Goal: Task Accomplishment & Management: Use online tool/utility

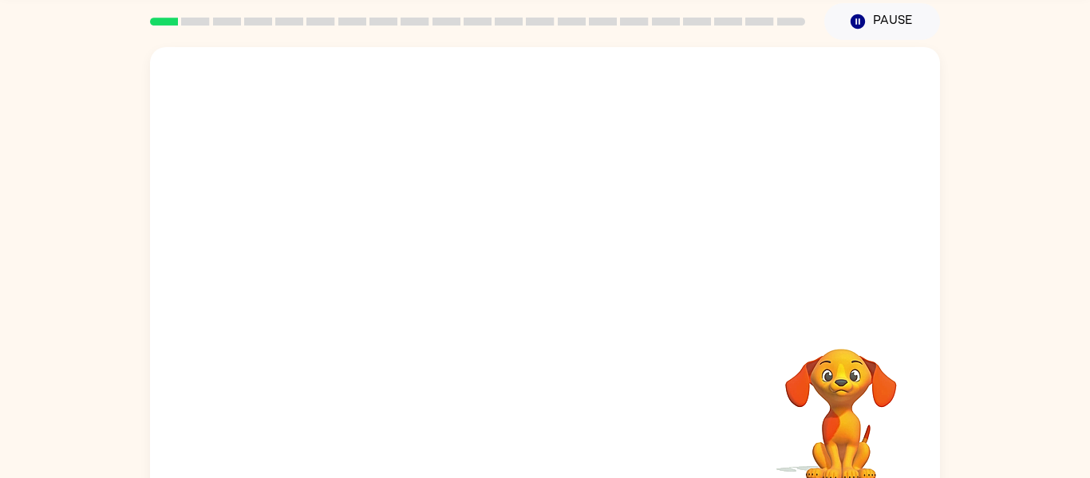
scroll to position [59, 0]
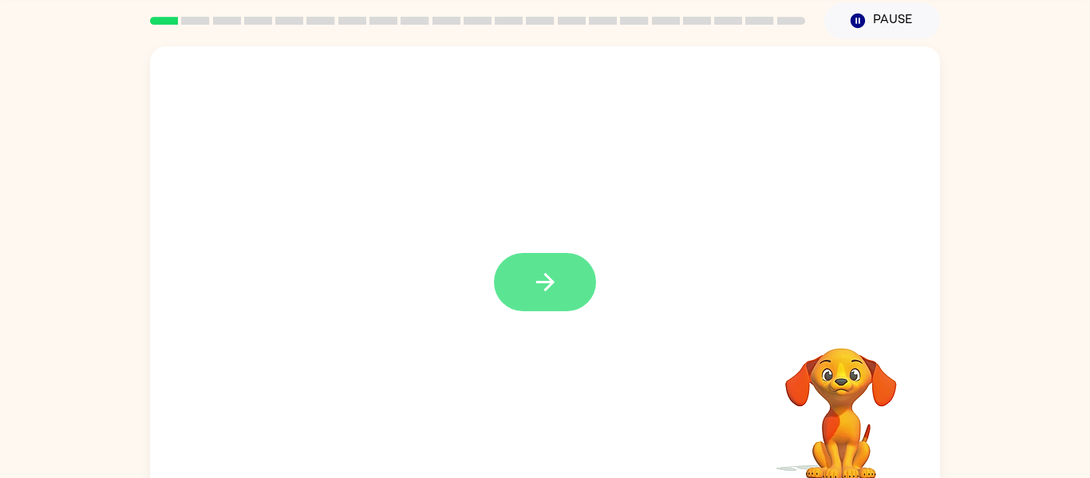
click at [575, 269] on button "button" at bounding box center [545, 282] width 102 height 58
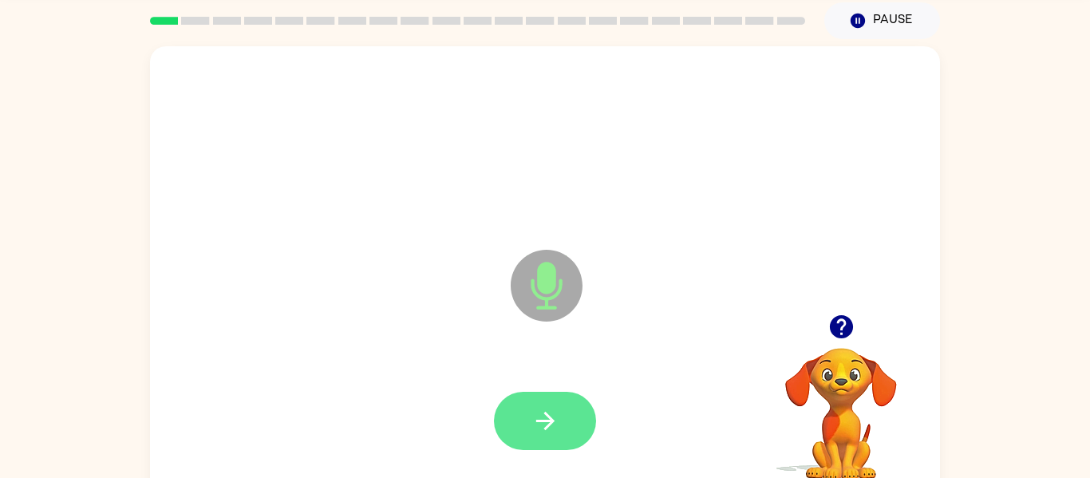
click at [558, 419] on icon "button" at bounding box center [545, 421] width 28 height 28
click at [550, 429] on icon "button" at bounding box center [545, 421] width 28 height 28
click at [551, 435] on button "button" at bounding box center [545, 421] width 102 height 58
click at [574, 432] on button "button" at bounding box center [545, 421] width 102 height 58
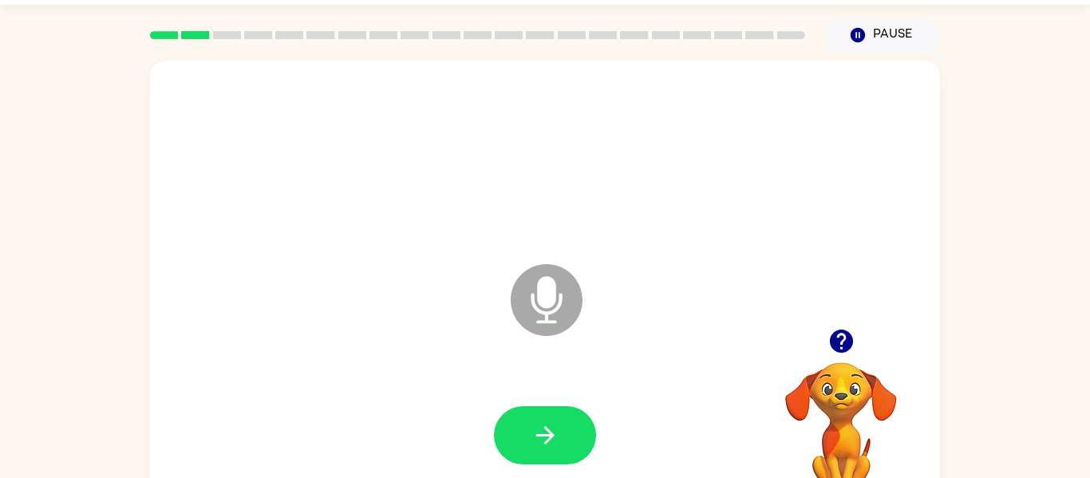
scroll to position [34, 0]
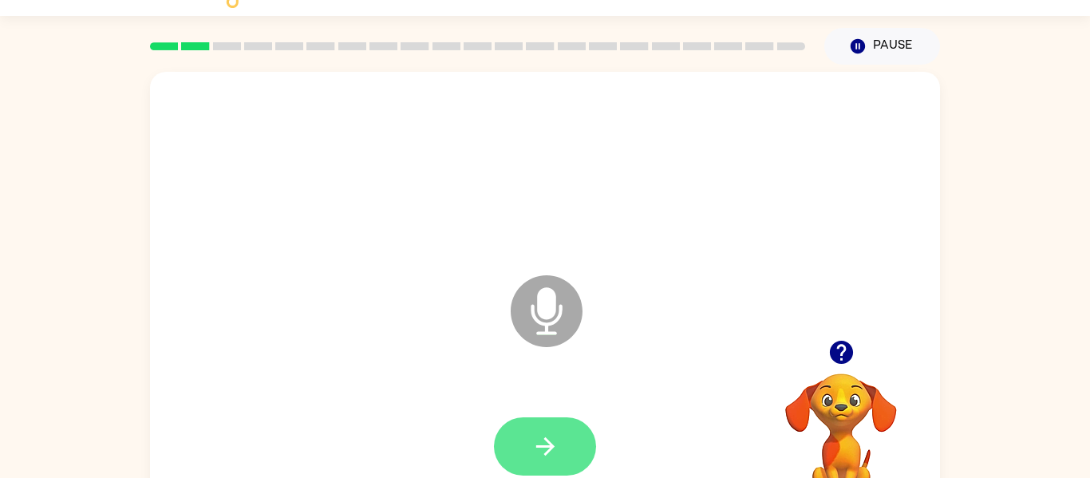
click at [540, 433] on icon "button" at bounding box center [545, 446] width 28 height 28
click at [556, 431] on button "button" at bounding box center [545, 446] width 102 height 58
click at [550, 460] on button "button" at bounding box center [545, 446] width 102 height 58
click at [554, 452] on icon "button" at bounding box center [545, 446] width 28 height 28
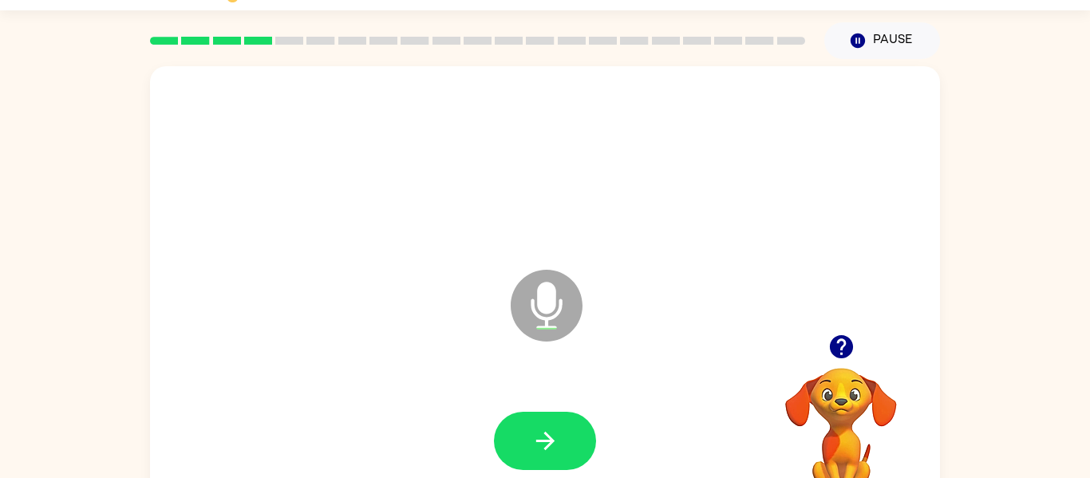
scroll to position [58, 0]
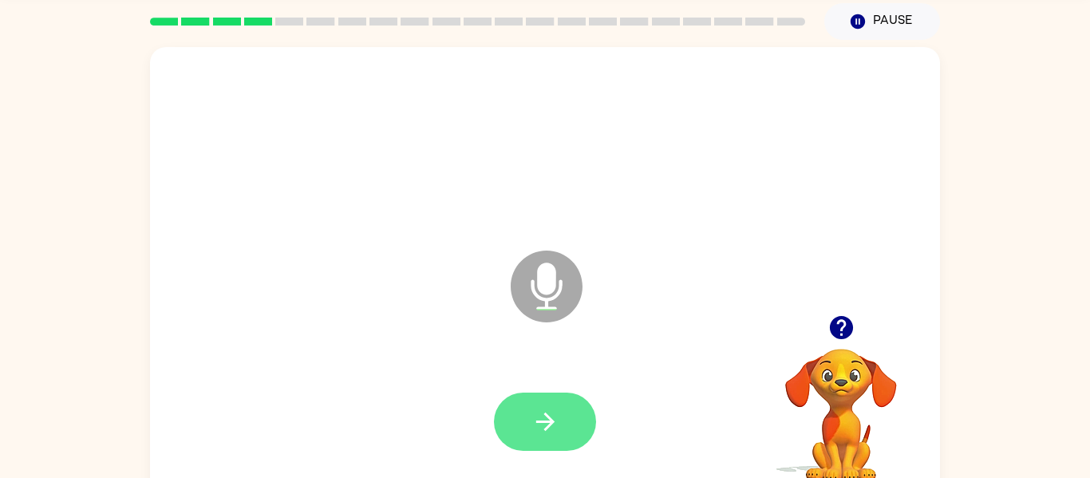
click at [554, 412] on icon "button" at bounding box center [545, 422] width 28 height 28
click at [562, 430] on button "button" at bounding box center [545, 421] width 102 height 58
click at [542, 419] on icon "button" at bounding box center [545, 422] width 28 height 28
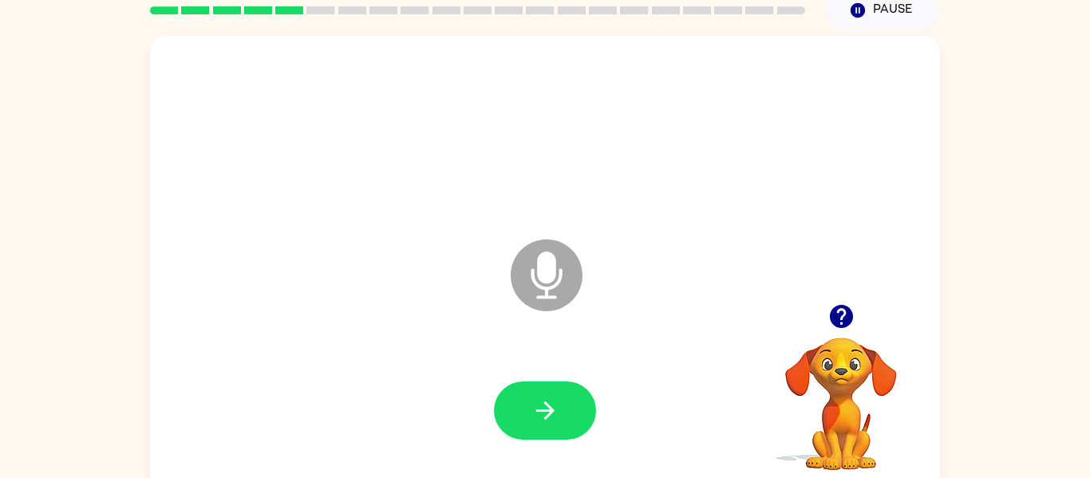
scroll to position [72, 0]
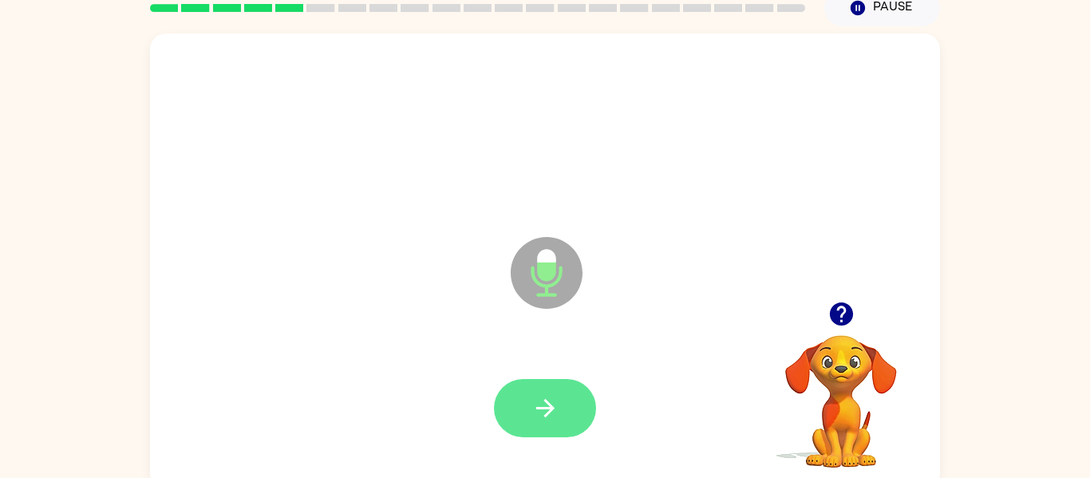
click at [567, 415] on button "button" at bounding box center [545, 408] width 102 height 58
click at [549, 409] on icon "button" at bounding box center [545, 408] width 28 height 28
click at [562, 421] on button "button" at bounding box center [545, 408] width 102 height 58
click at [569, 429] on button "button" at bounding box center [545, 408] width 102 height 58
click at [562, 404] on button "button" at bounding box center [545, 408] width 102 height 58
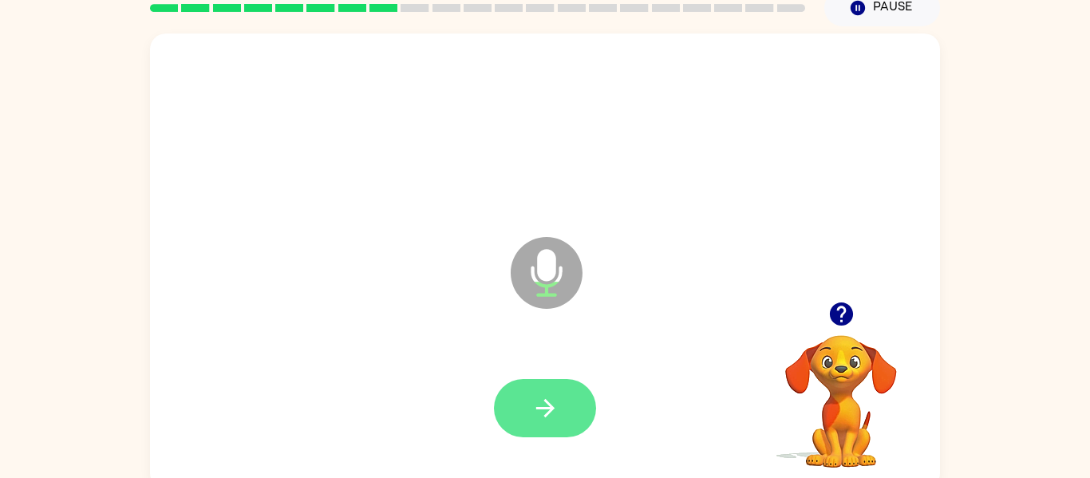
click at [561, 416] on button "button" at bounding box center [545, 408] width 102 height 58
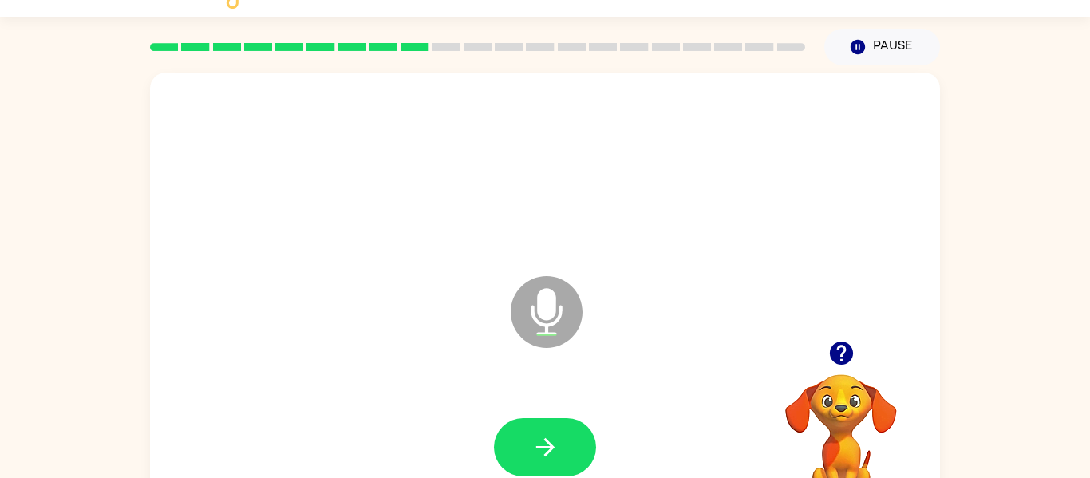
scroll to position [32, 0]
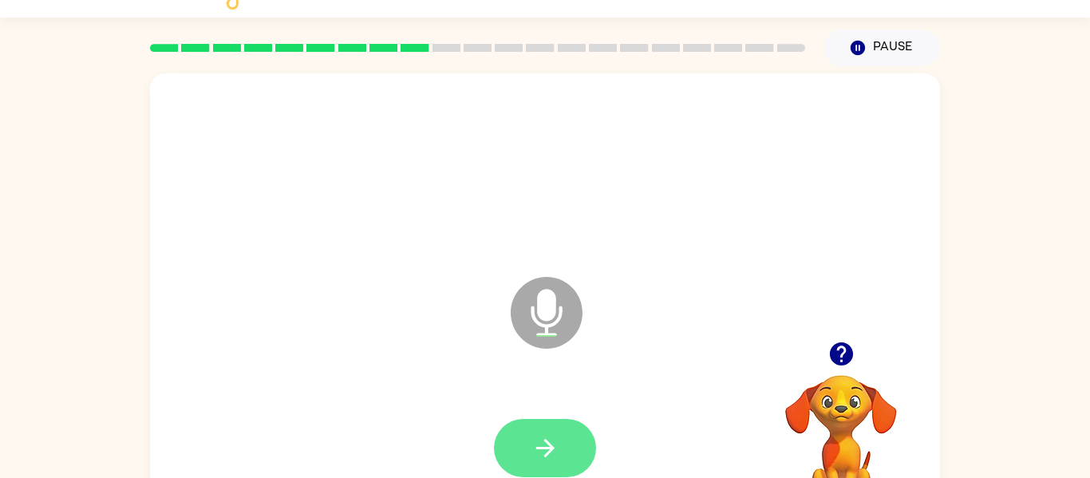
click at [532, 453] on icon "button" at bounding box center [545, 448] width 28 height 28
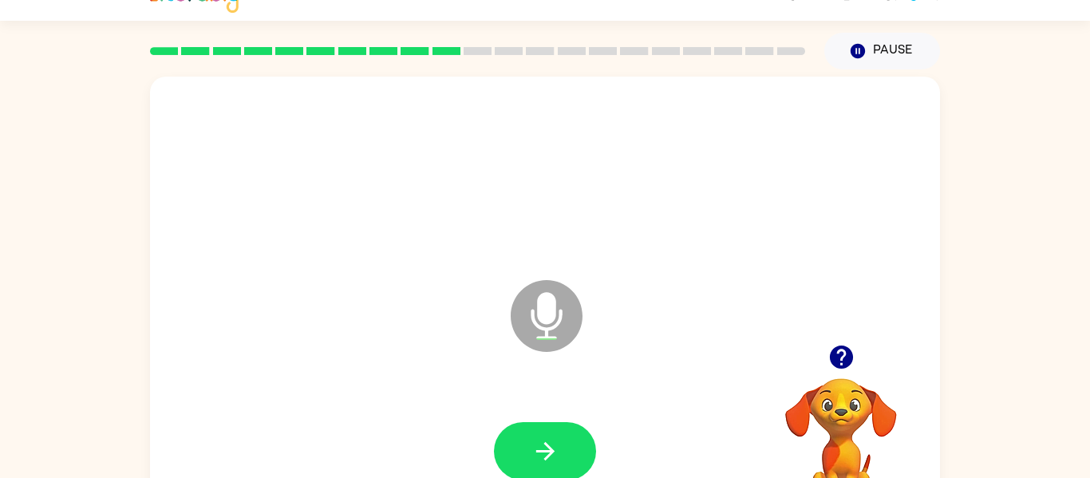
scroll to position [27, 0]
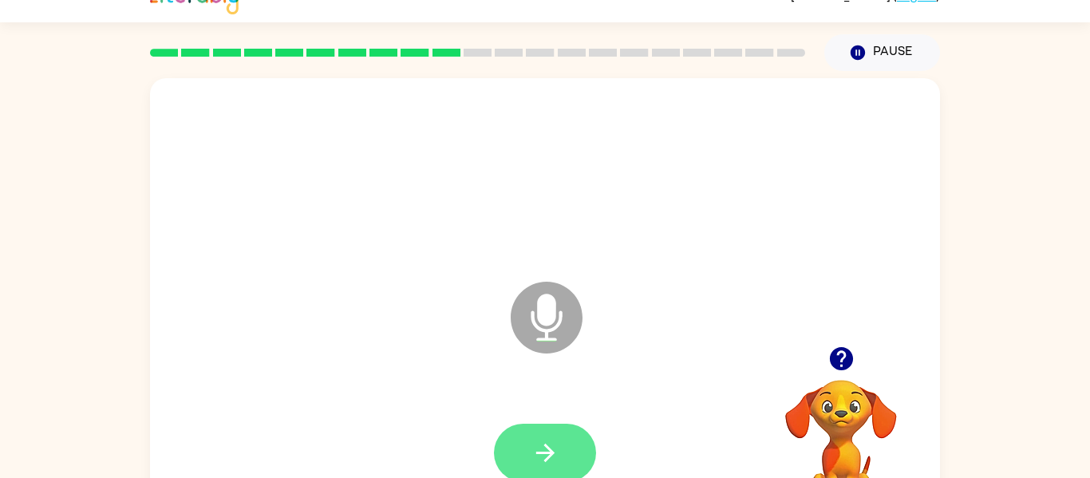
click at [559, 446] on button "button" at bounding box center [545, 453] width 102 height 58
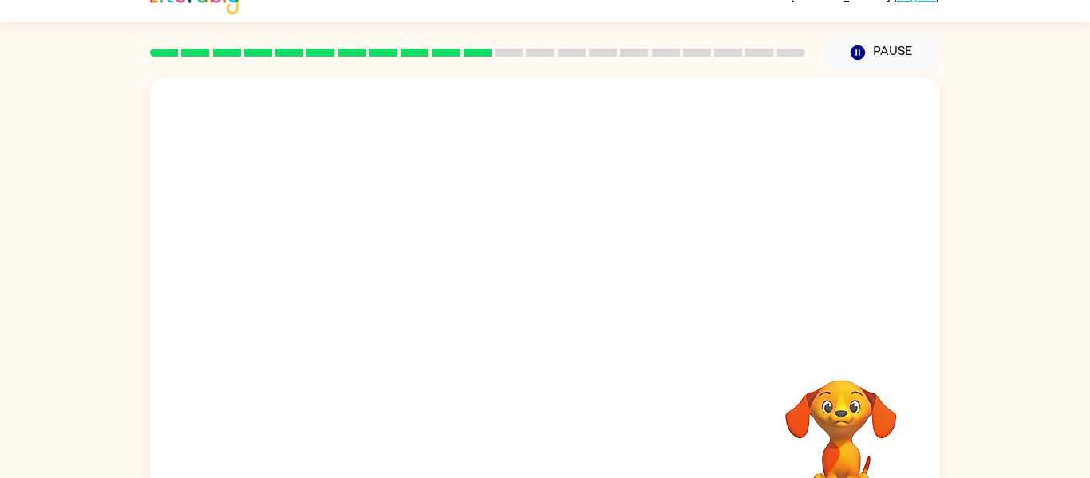
scroll to position [83, 0]
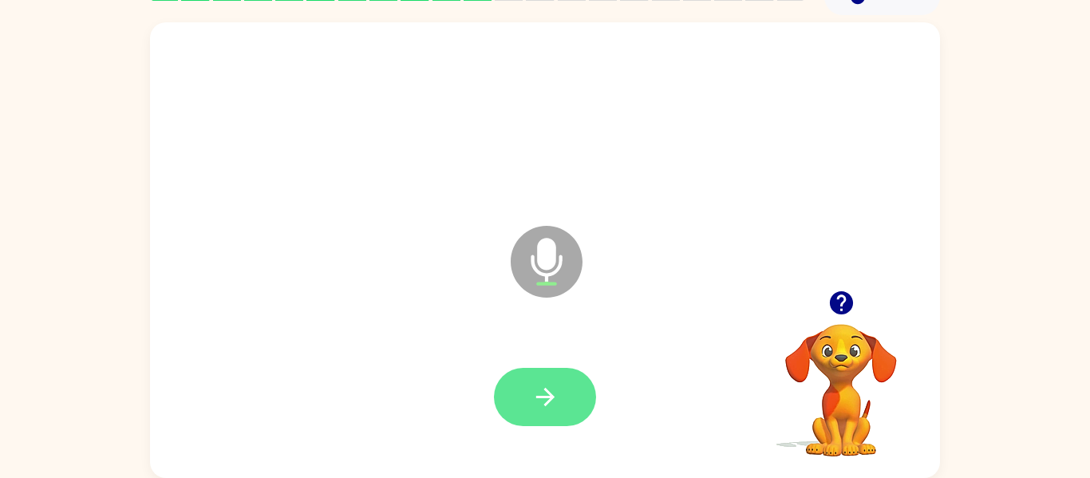
click at [554, 391] on icon "button" at bounding box center [545, 397] width 28 height 28
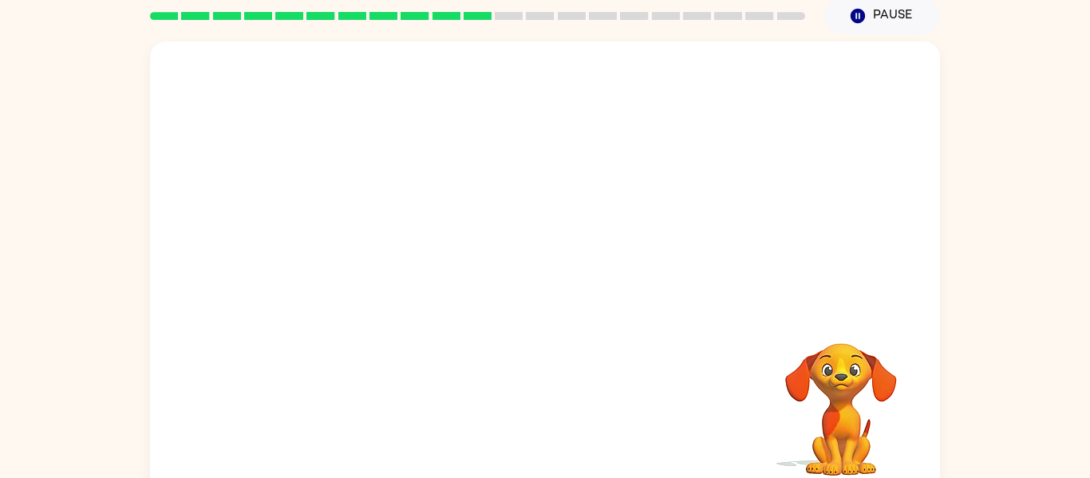
scroll to position [67, 0]
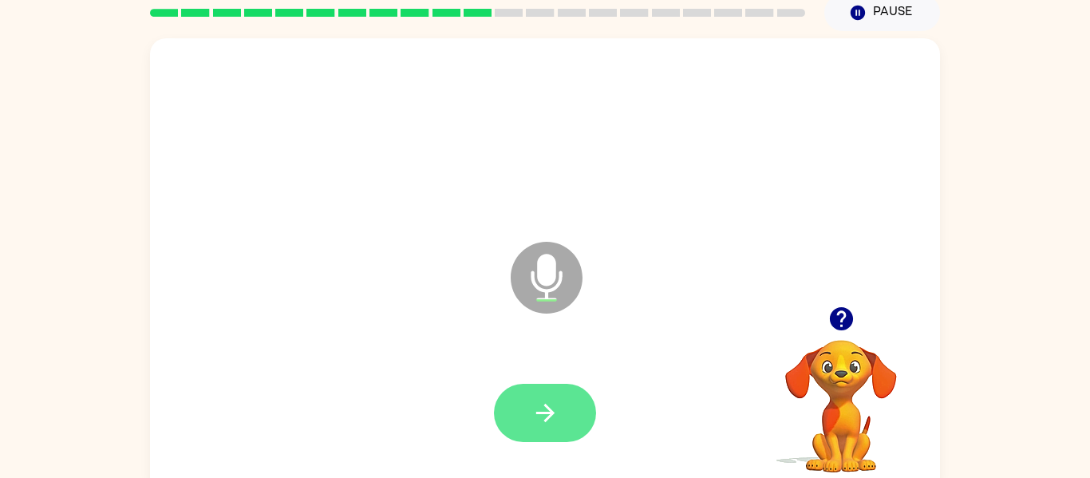
click at [518, 428] on button "button" at bounding box center [545, 413] width 102 height 58
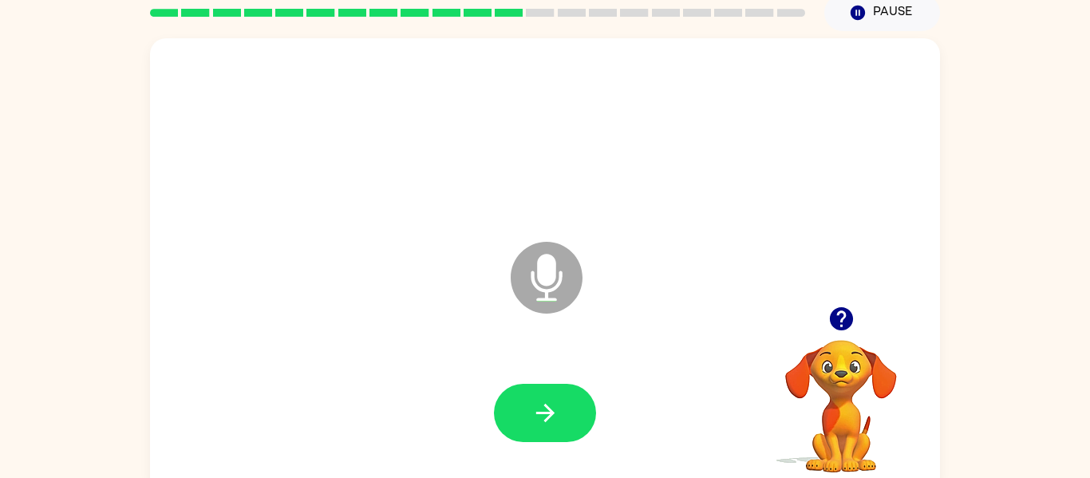
click at [518, 428] on button "button" at bounding box center [545, 413] width 102 height 58
click at [834, 306] on icon "button" at bounding box center [841, 319] width 28 height 28
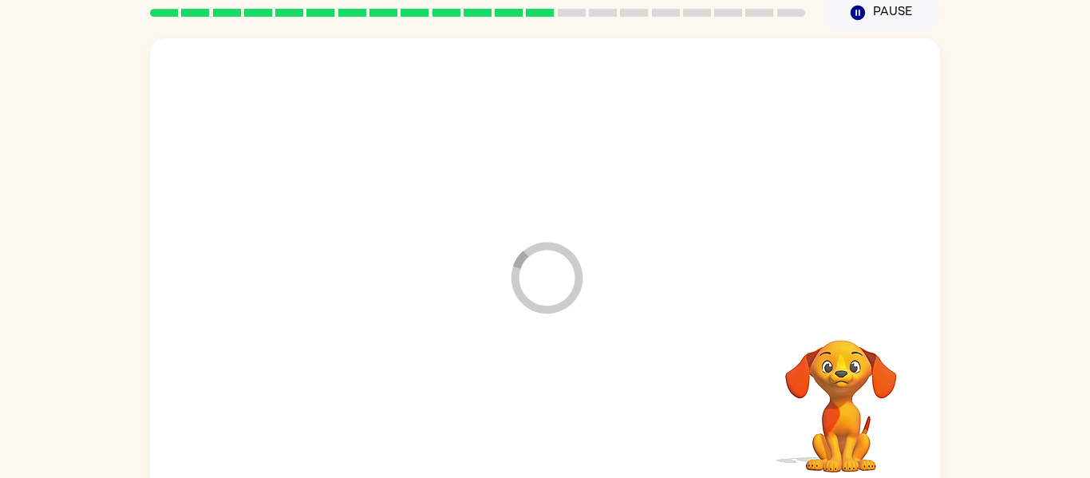
click at [540, 430] on div at bounding box center [545, 413] width 758 height 131
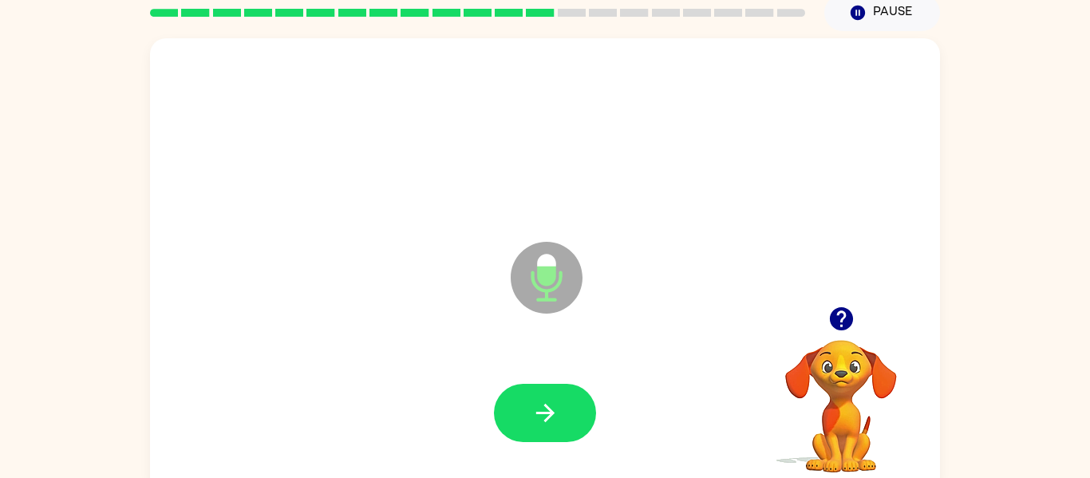
click at [540, 430] on button "button" at bounding box center [545, 413] width 102 height 58
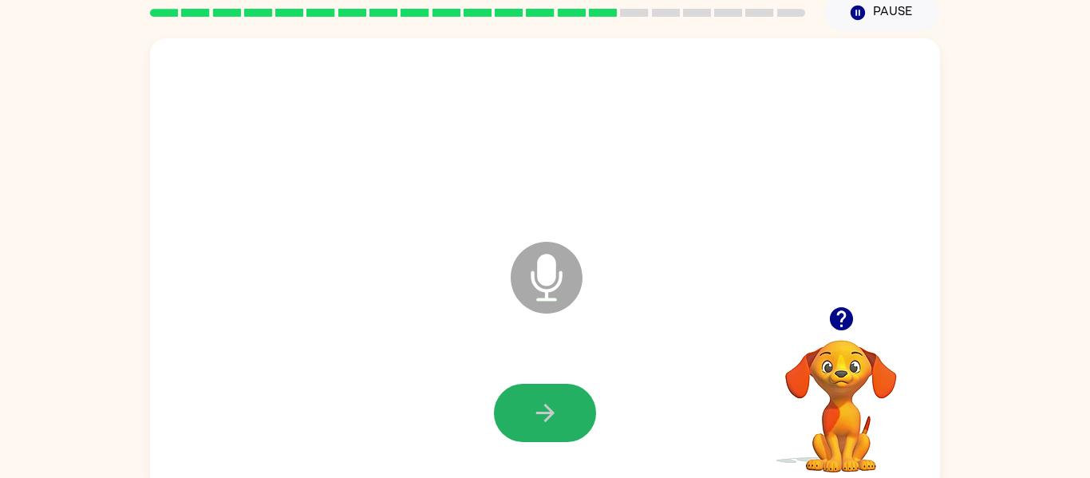
click at [540, 430] on button "button" at bounding box center [545, 413] width 102 height 58
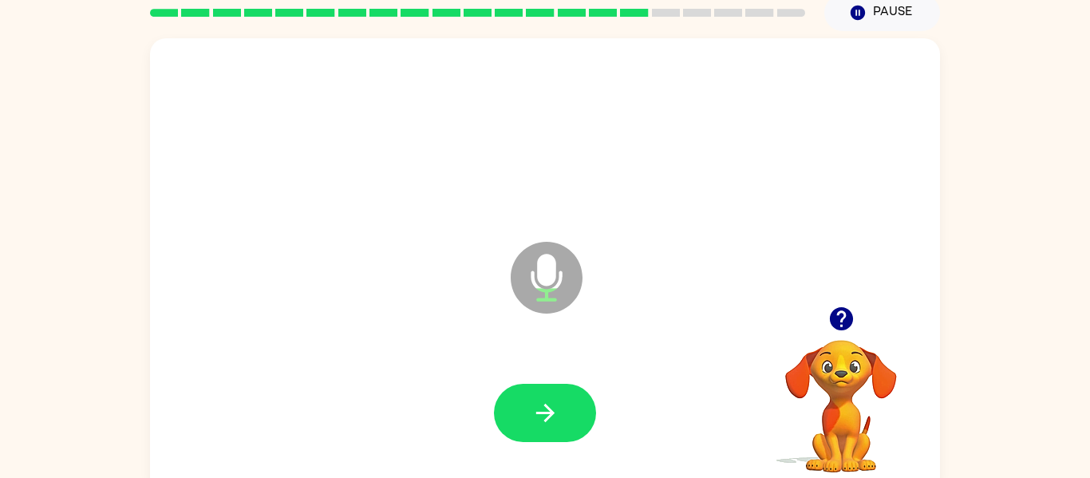
click at [540, 430] on button "button" at bounding box center [545, 413] width 102 height 58
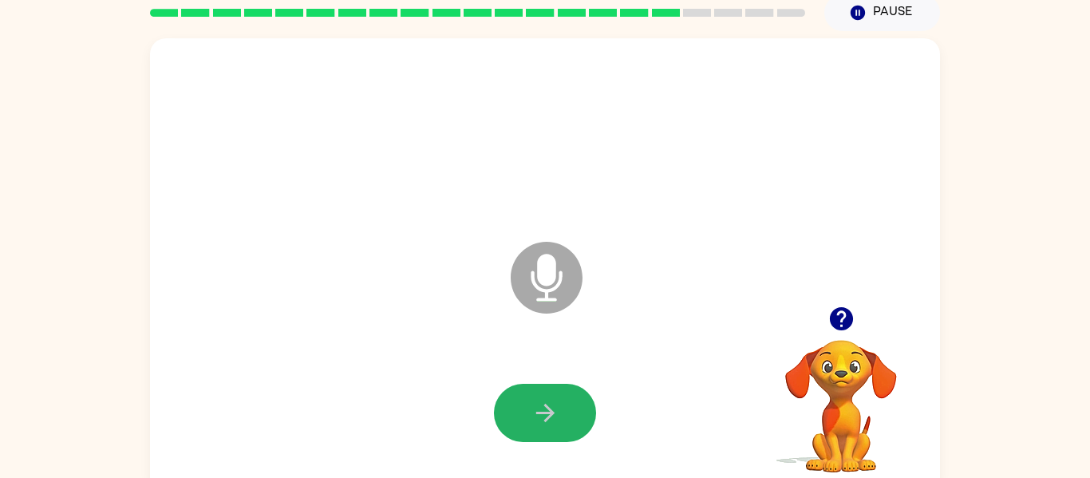
click at [540, 430] on button "button" at bounding box center [545, 413] width 102 height 58
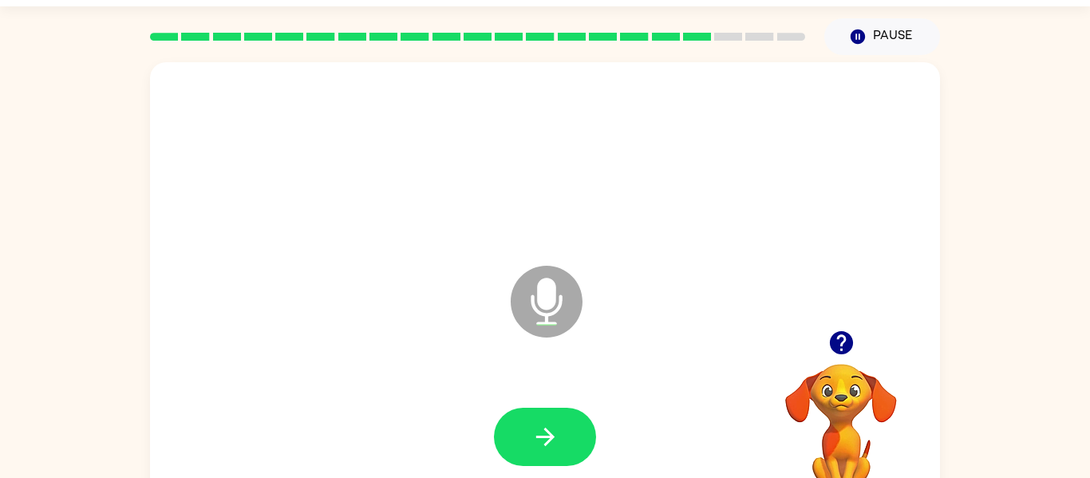
scroll to position [50, 0]
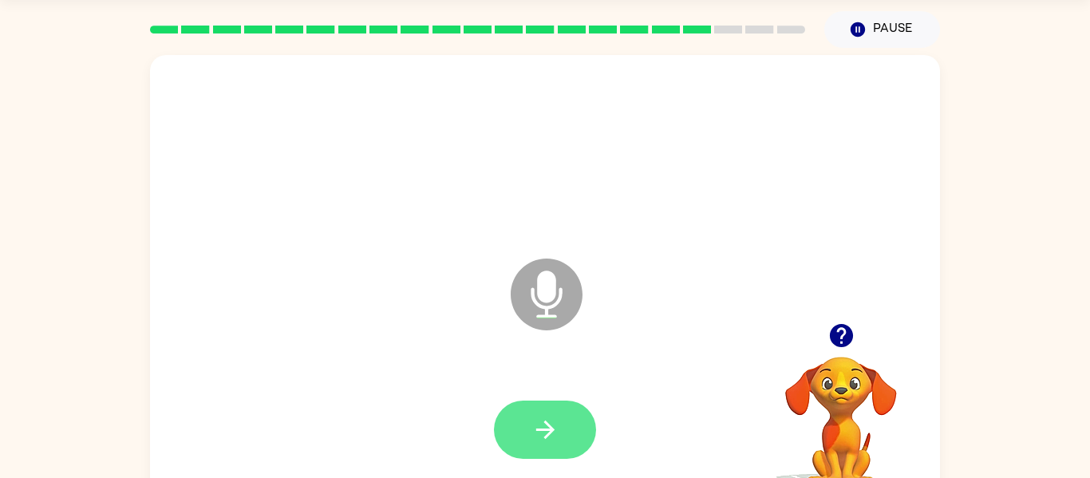
click at [541, 437] on icon "button" at bounding box center [545, 430] width 28 height 28
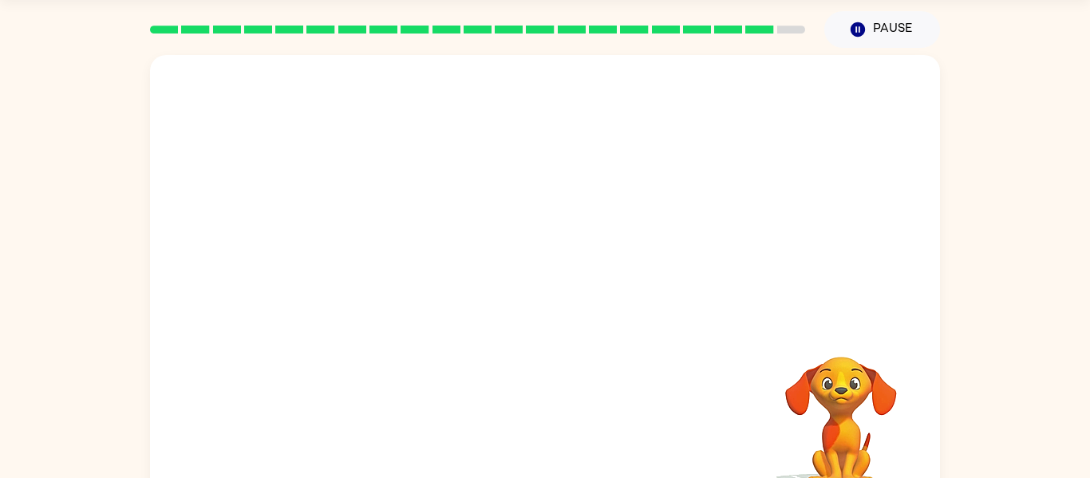
scroll to position [45, 0]
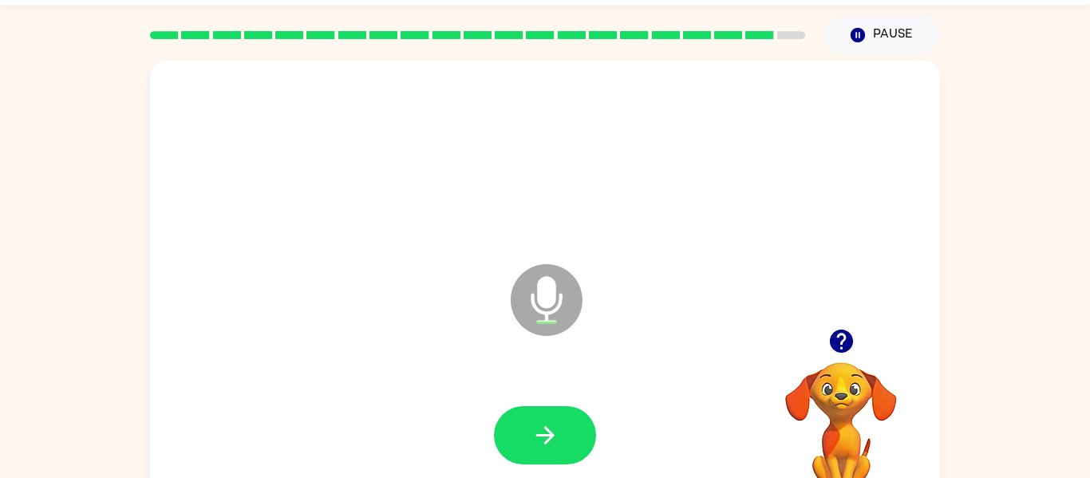
click at [858, 347] on button "button" at bounding box center [841, 341] width 41 height 41
click at [526, 420] on button "button" at bounding box center [545, 435] width 102 height 58
